Goal: Find specific page/section: Find specific page/section

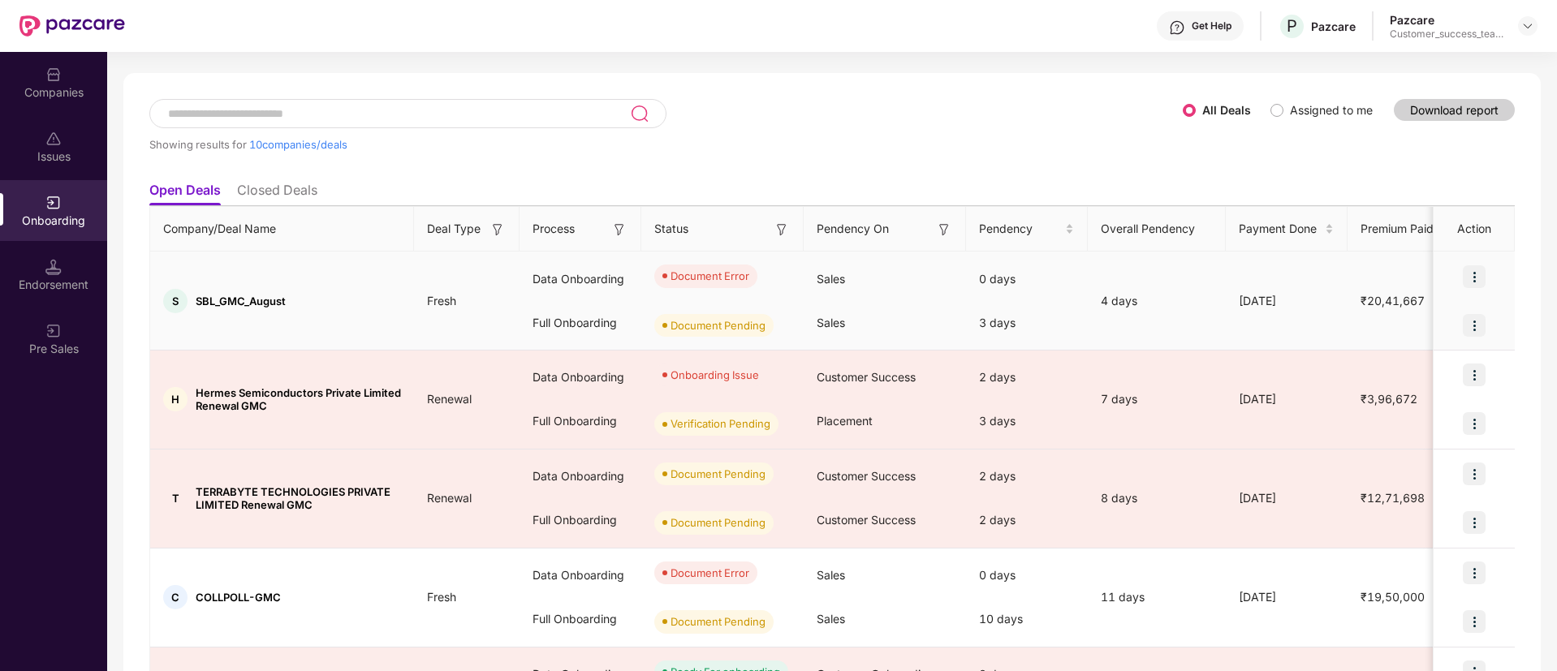
scroll to position [43, 0]
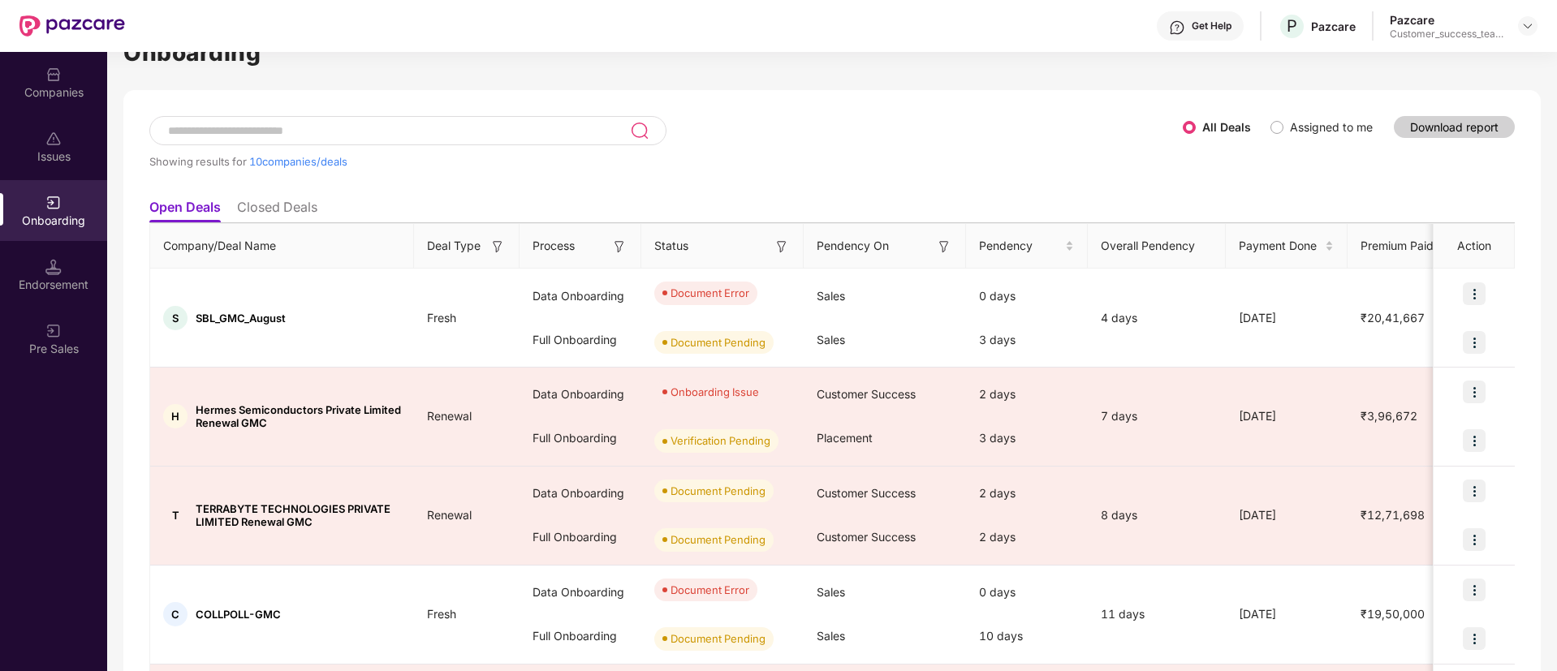
click at [41, 103] on div "Companies" at bounding box center [53, 82] width 107 height 61
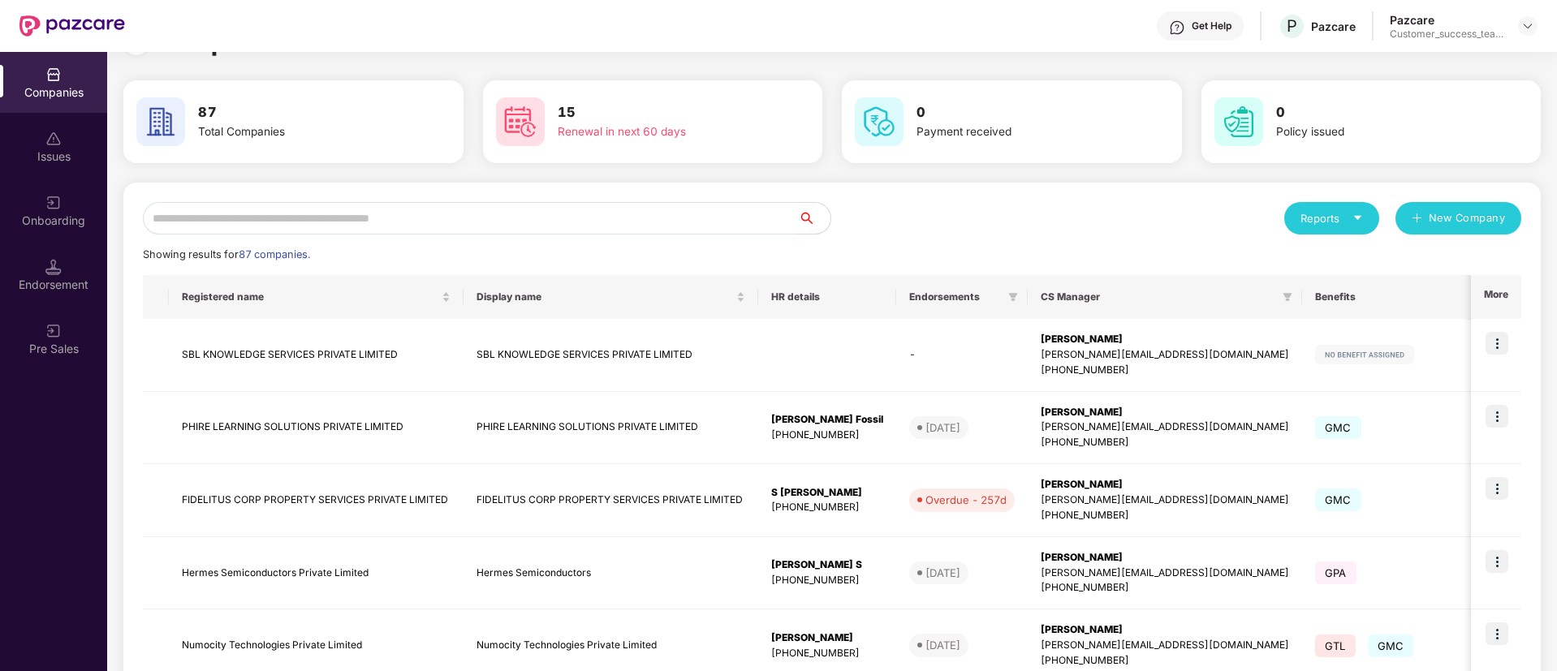
scroll to position [1, 0]
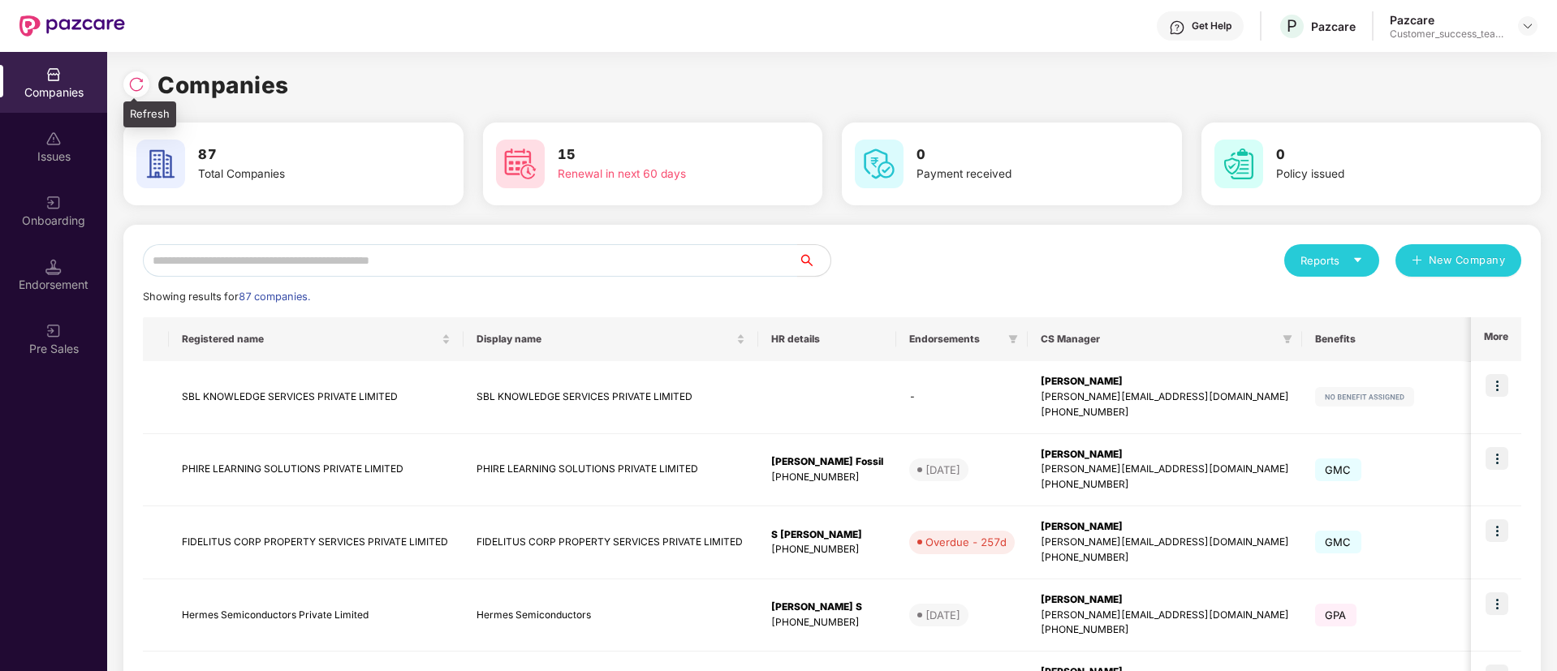
click at [137, 93] on div at bounding box center [136, 84] width 26 height 26
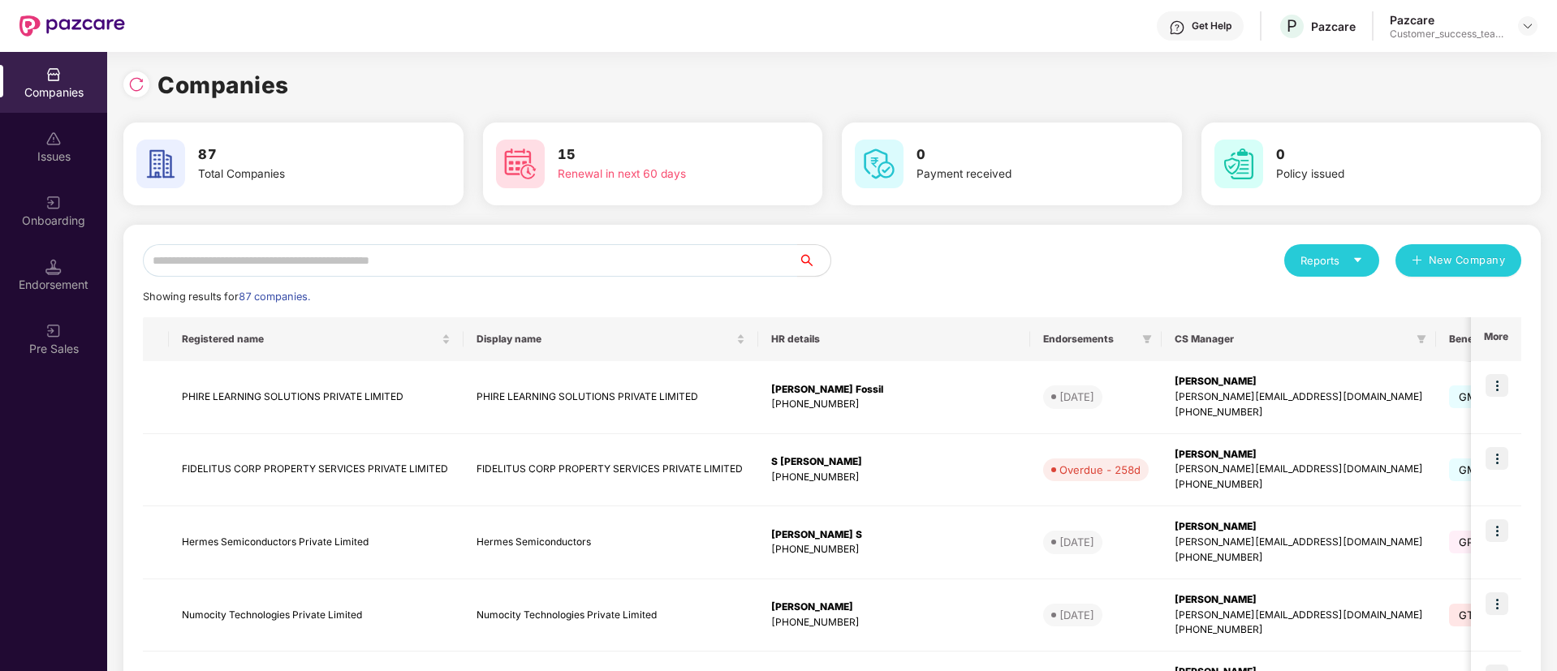
click at [1340, 257] on div "Reports" at bounding box center [1331, 260] width 63 height 16
click at [1356, 306] on div "Companies" at bounding box center [1365, 304] width 143 height 18
click at [1332, 261] on div "Reports" at bounding box center [1331, 260] width 63 height 16
click at [1418, 300] on div "Companies" at bounding box center [1365, 304] width 143 height 18
click at [1360, 256] on icon "caret-down" at bounding box center [1357, 260] width 11 height 11
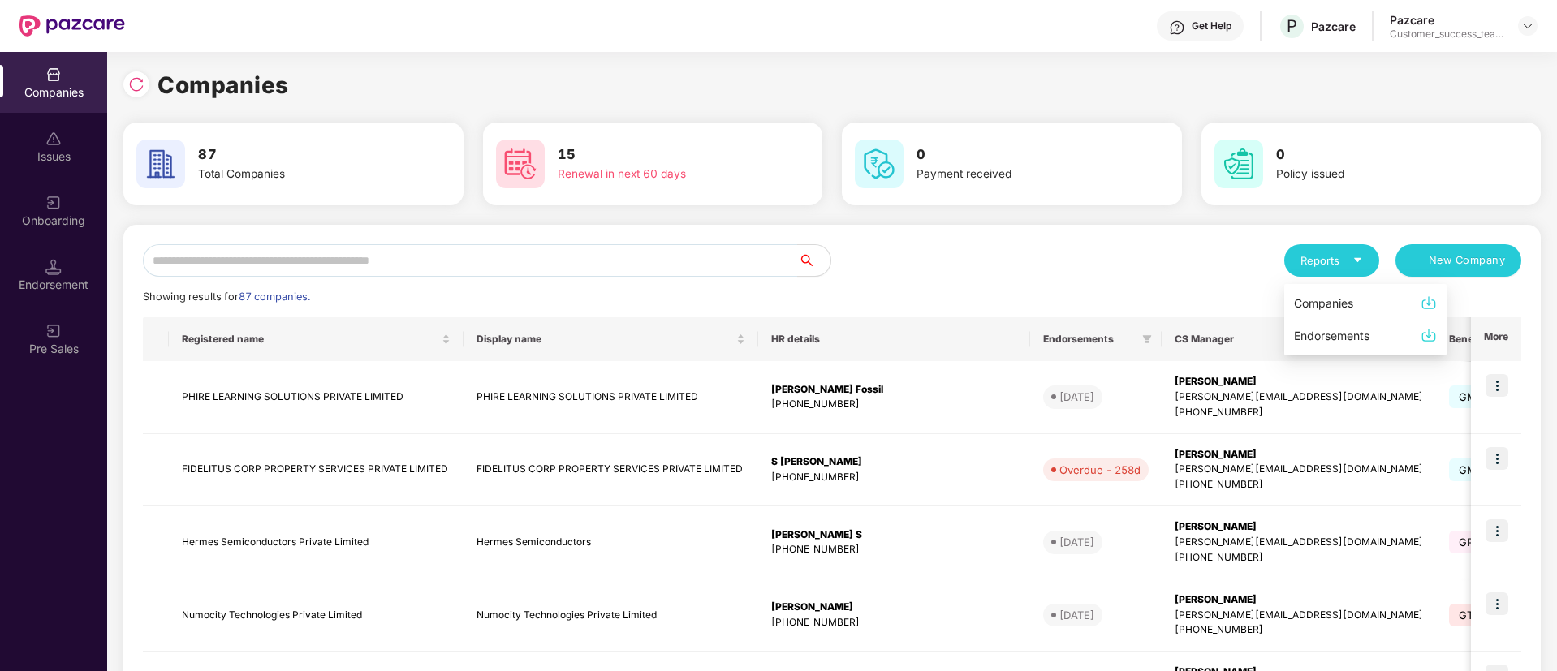
click at [1431, 304] on img at bounding box center [1429, 303] width 16 height 16
click at [142, 78] on img at bounding box center [136, 84] width 16 height 16
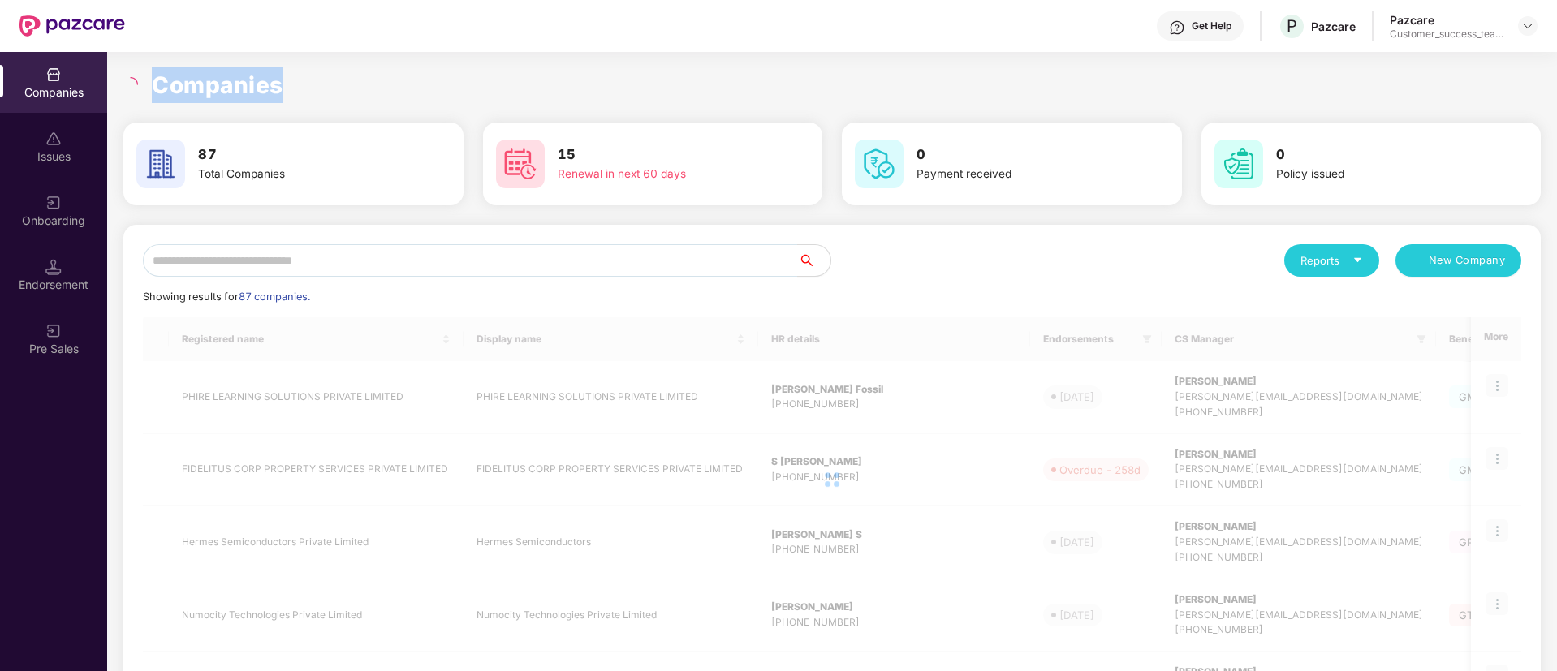
click at [142, 78] on div "Companies" at bounding box center [831, 85] width 1417 height 36
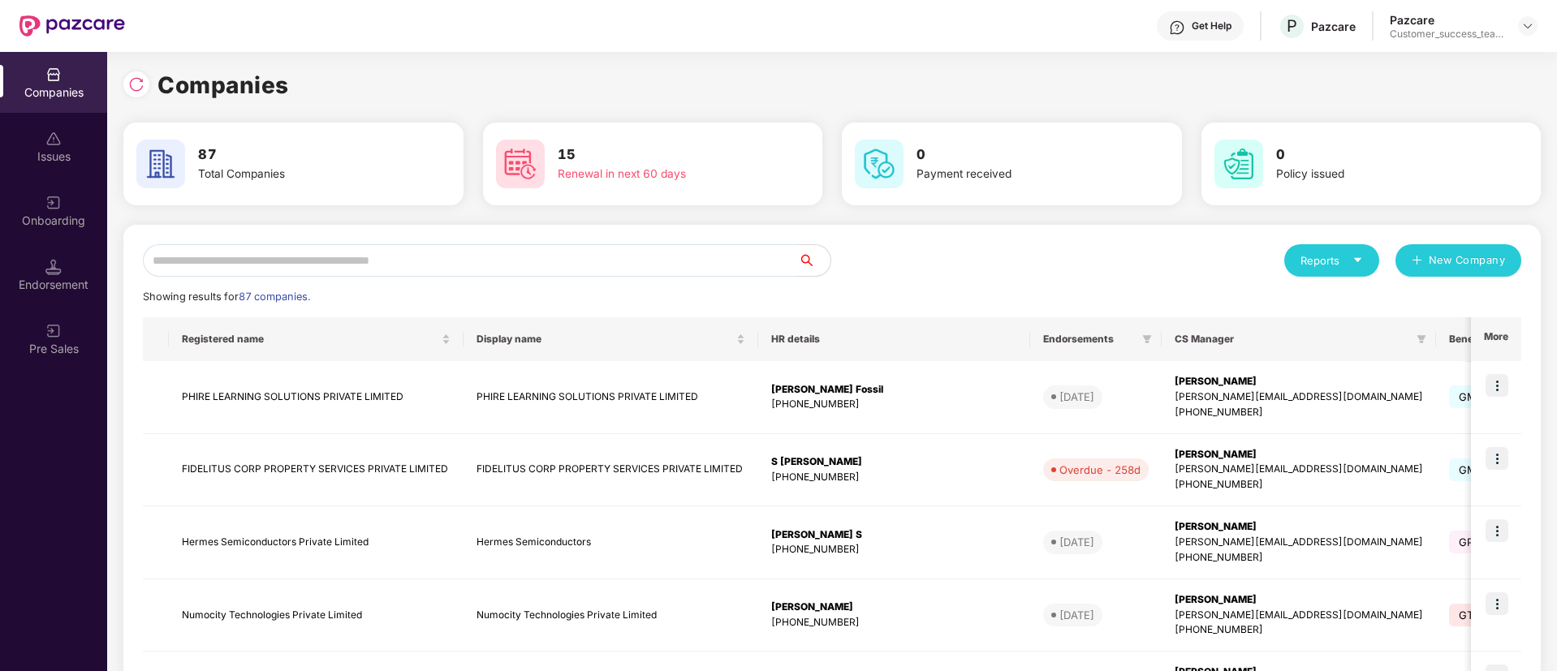
click at [1334, 260] on div "Reports" at bounding box center [1331, 260] width 63 height 16
click at [1347, 297] on div "Companies" at bounding box center [1323, 304] width 59 height 18
